Goal: Navigation & Orientation: Find specific page/section

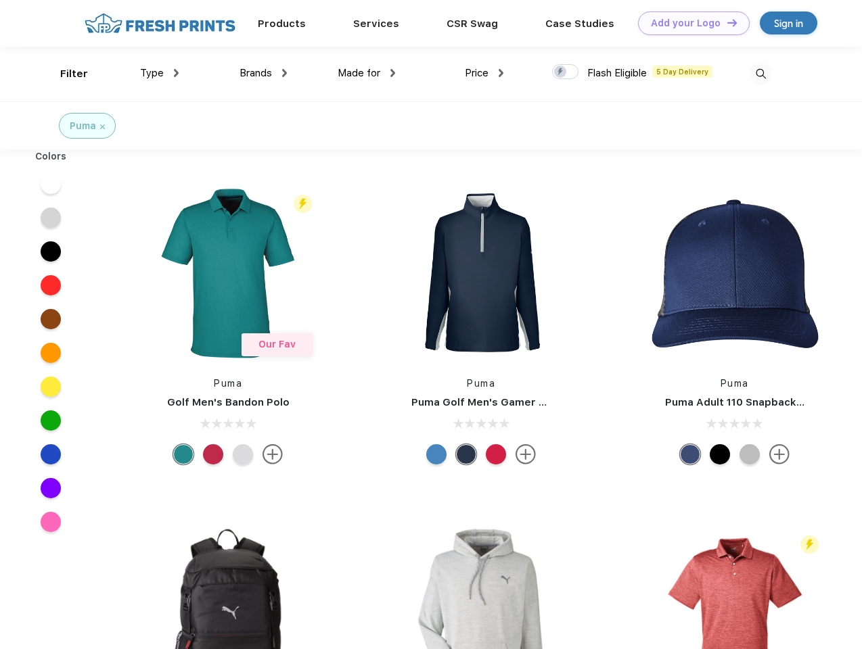
click at [689, 23] on link "Add your Logo Design Tool" at bounding box center [694, 24] width 112 height 24
click at [0, 0] on div "Design Tool" at bounding box center [0, 0] width 0 height 0
click at [726, 22] on link "Add your Logo Design Tool" at bounding box center [694, 24] width 112 height 24
click at [65, 74] on div "Filter" at bounding box center [74, 74] width 28 height 16
click at [160, 73] on span "Type" at bounding box center [152, 73] width 24 height 12
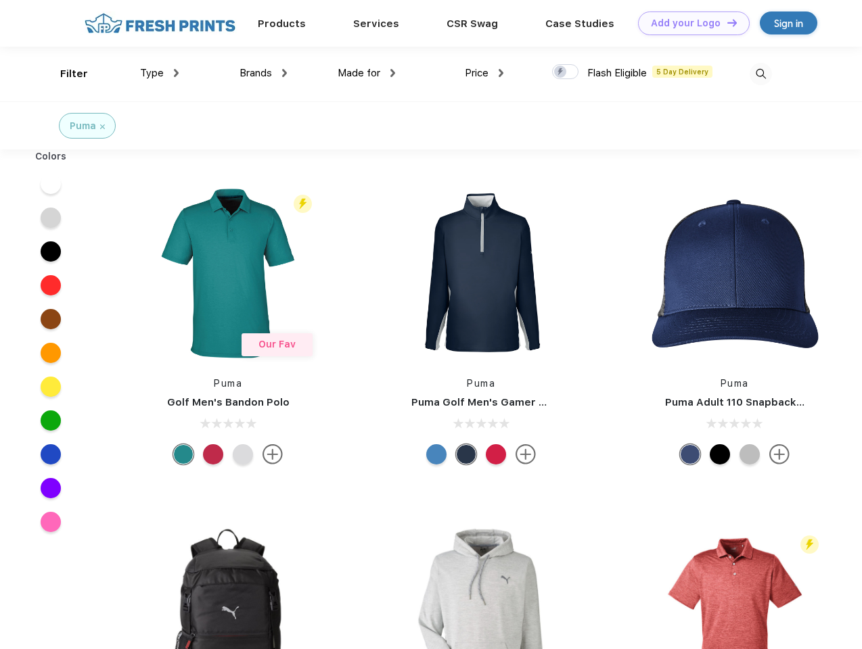
click at [263, 73] on span "Brands" at bounding box center [256, 73] width 32 height 12
click at [367, 73] on span "Made for" at bounding box center [359, 73] width 43 height 12
click at [484, 73] on span "Price" at bounding box center [477, 73] width 24 height 12
click at [566, 72] on div at bounding box center [565, 71] width 26 height 15
click at [561, 72] on input "checkbox" at bounding box center [556, 68] width 9 height 9
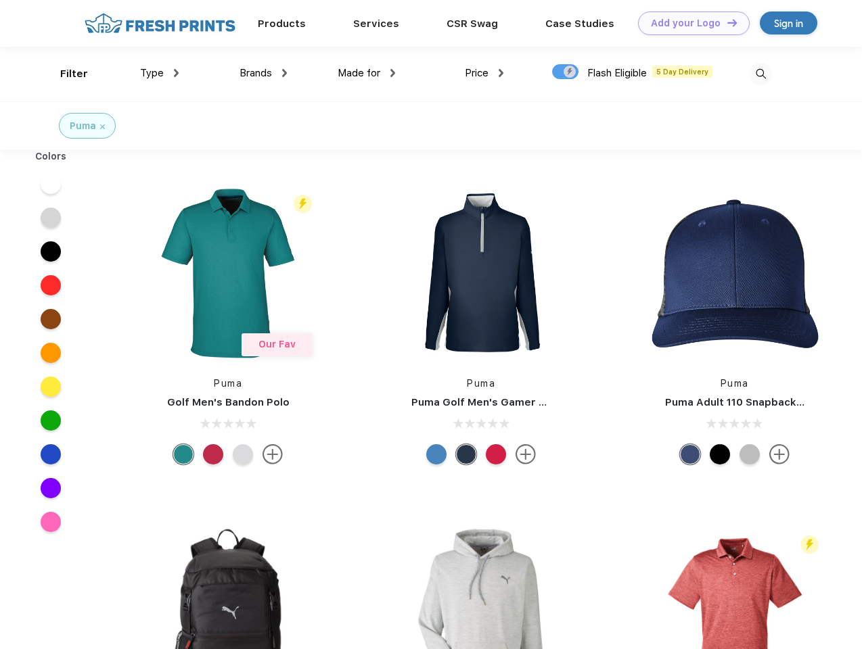
click at [760, 74] on img at bounding box center [761, 74] width 22 height 22
